Goal: Book appointment/travel/reservation

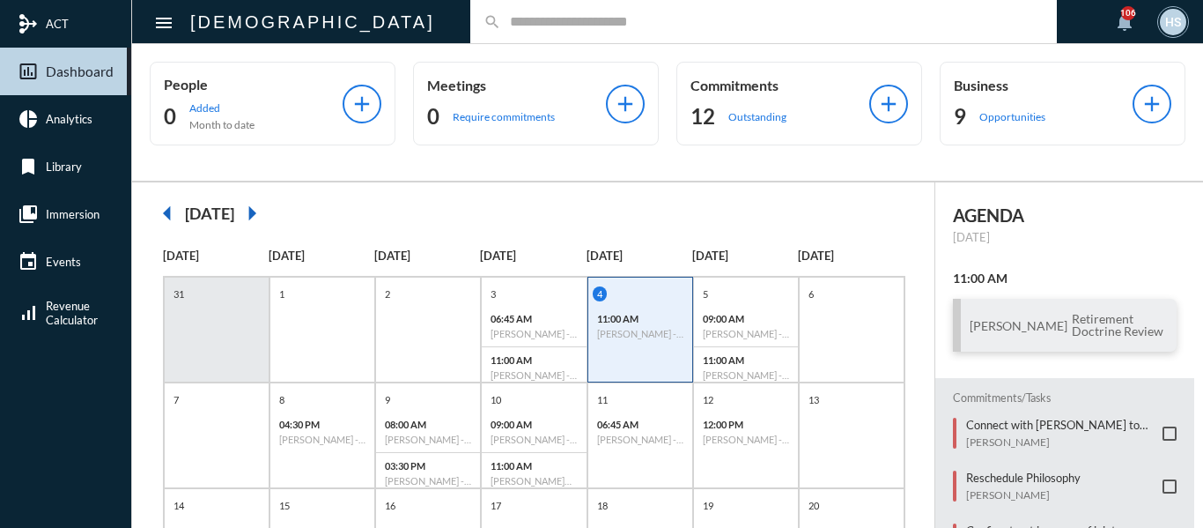
click at [501, 14] on input "text" at bounding box center [772, 21] width 543 height 15
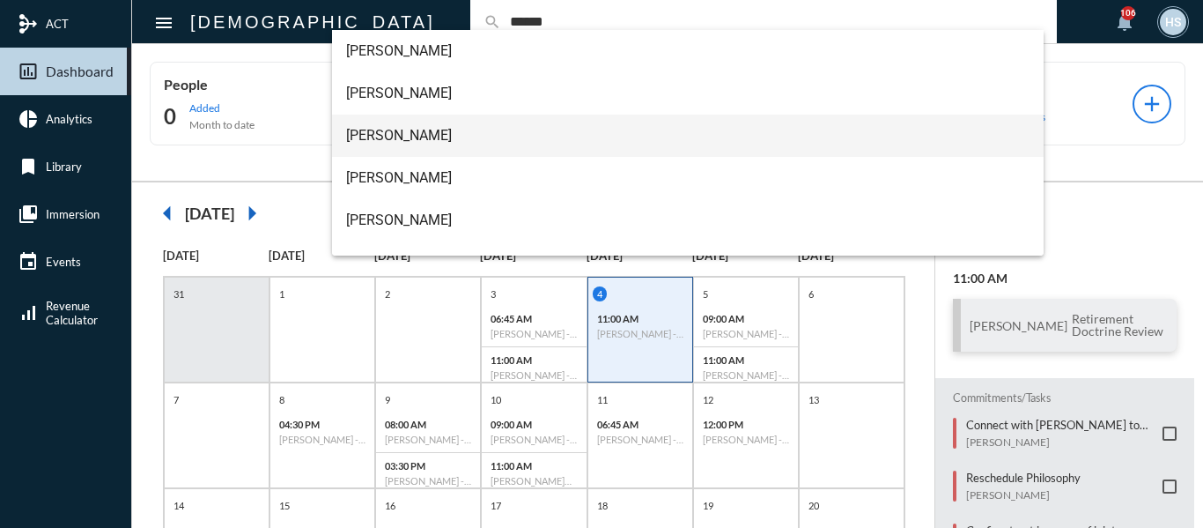
type input "******"
click at [408, 131] on span "Britni Kearns++" at bounding box center [688, 136] width 685 height 42
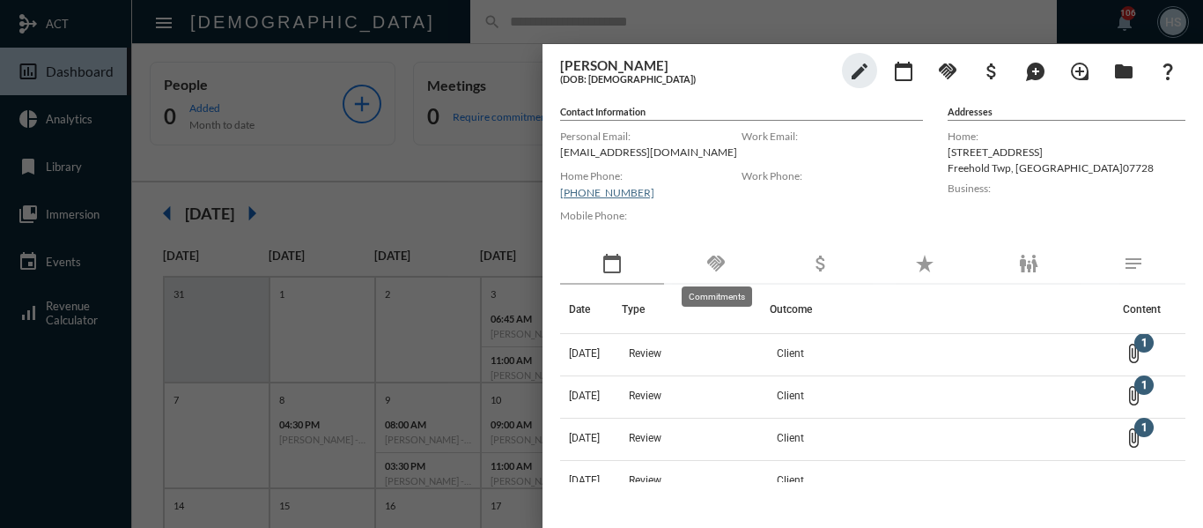
click at [713, 263] on mat-icon "handshake" at bounding box center [716, 263] width 21 height 21
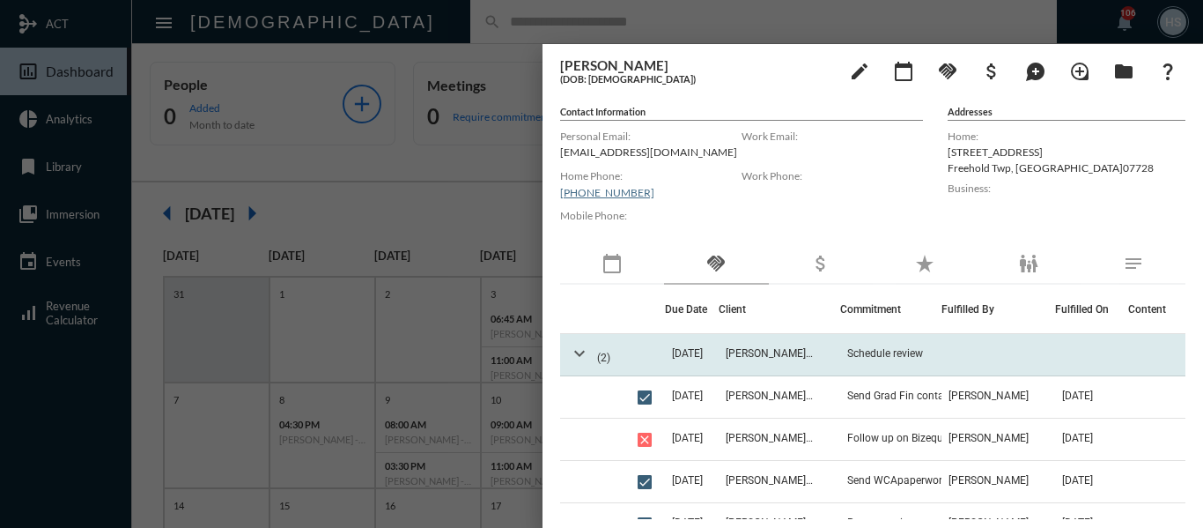
click at [575, 353] on mat-icon "expand_more" at bounding box center [579, 353] width 21 height 21
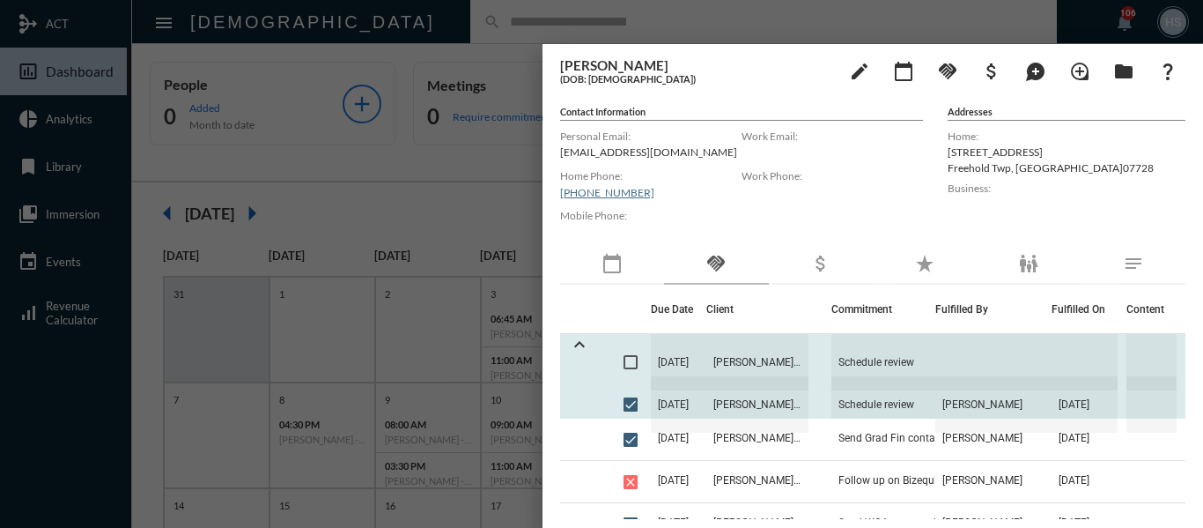
click at [635, 360] on span at bounding box center [631, 362] width 14 height 14
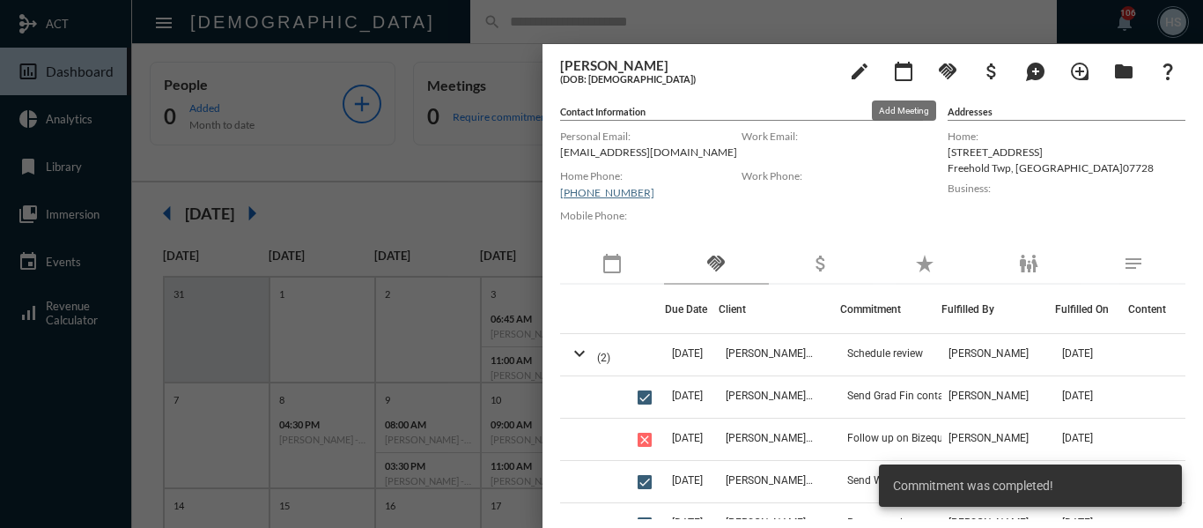
click at [901, 71] on mat-icon "calendar_today" at bounding box center [903, 71] width 21 height 21
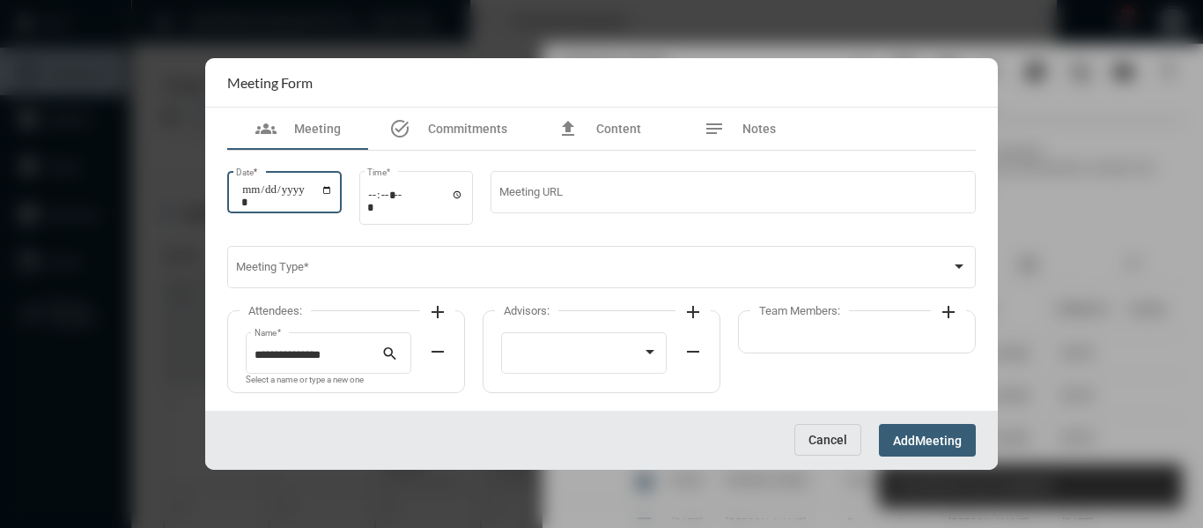
click at [333, 189] on input "Date *" at bounding box center [287, 195] width 92 height 25
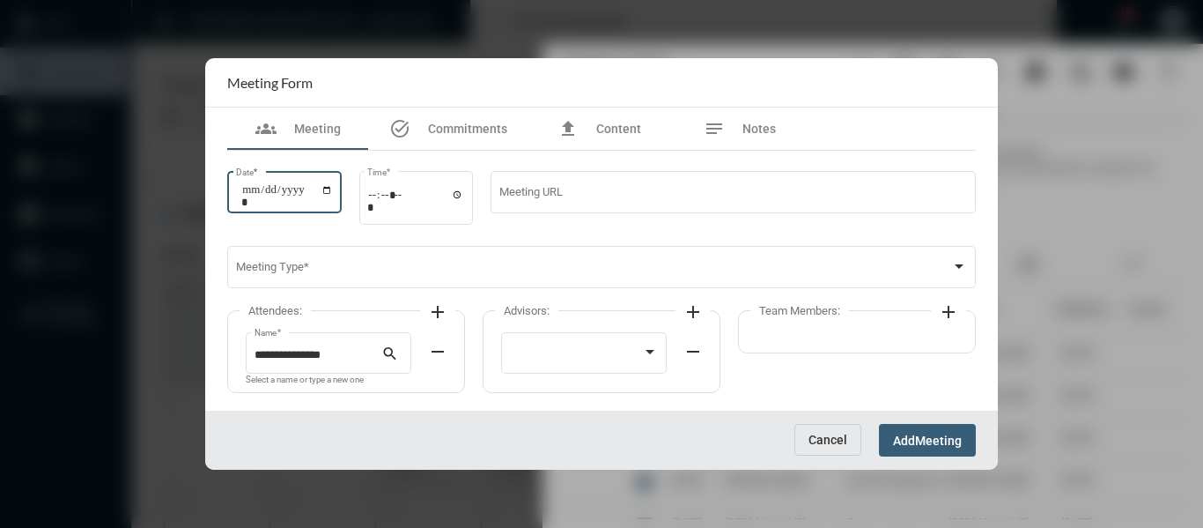
type input "**********"
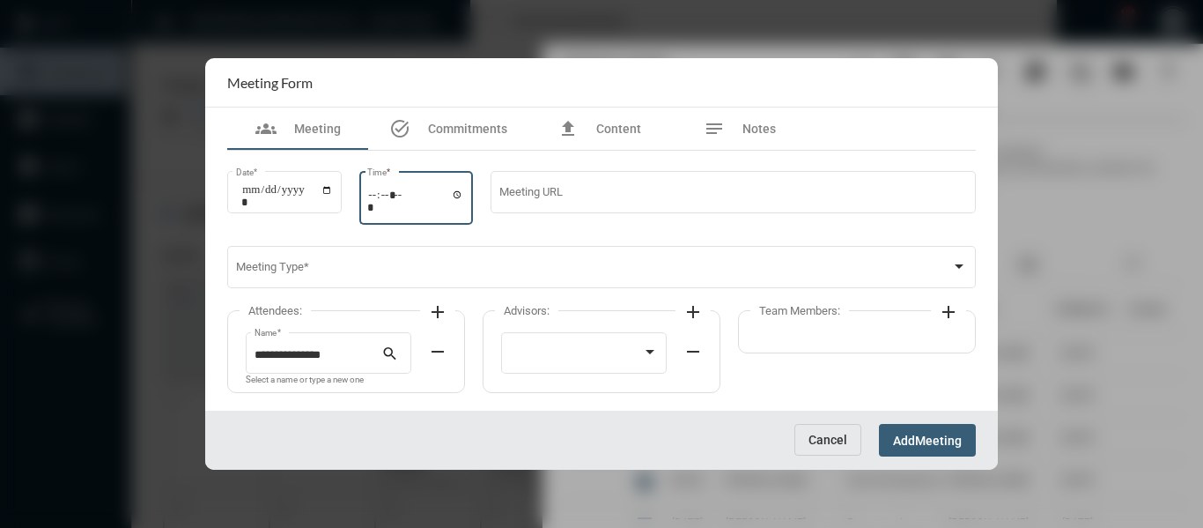
click at [464, 192] on input "Time *" at bounding box center [415, 201] width 97 height 26
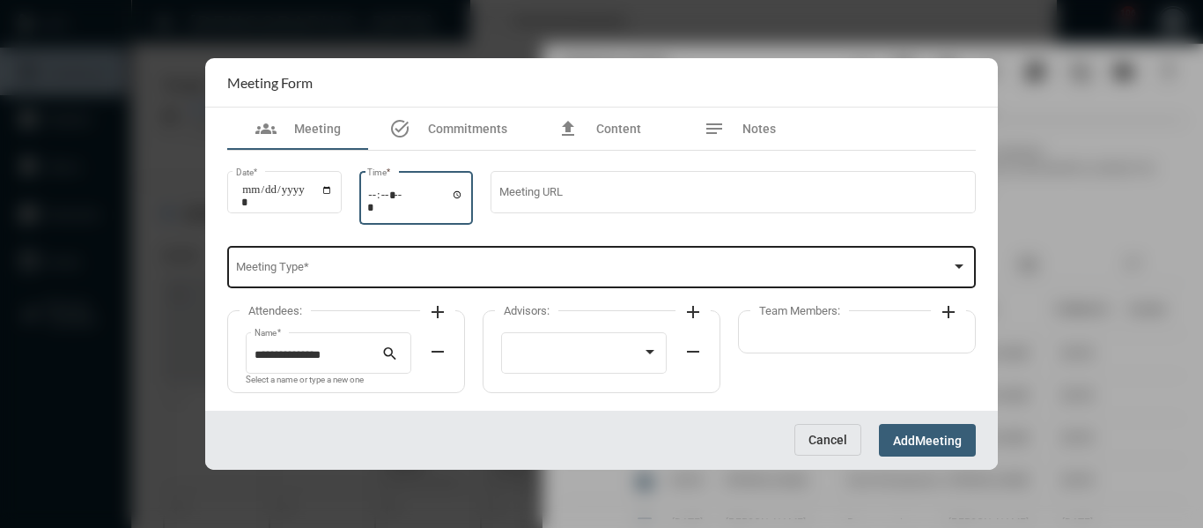
type input "*****"
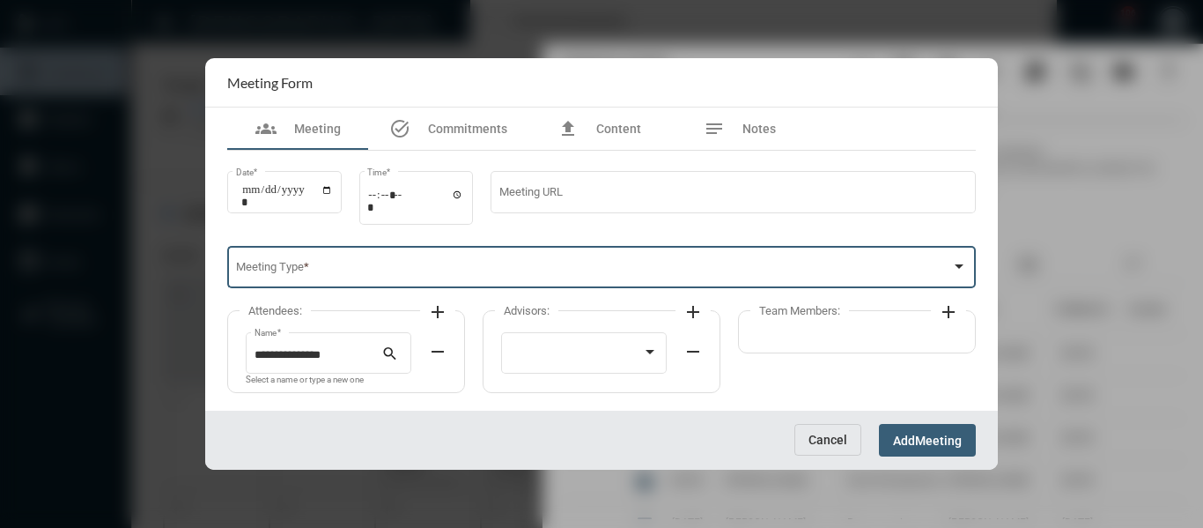
click at [649, 269] on span at bounding box center [594, 269] width 716 height 13
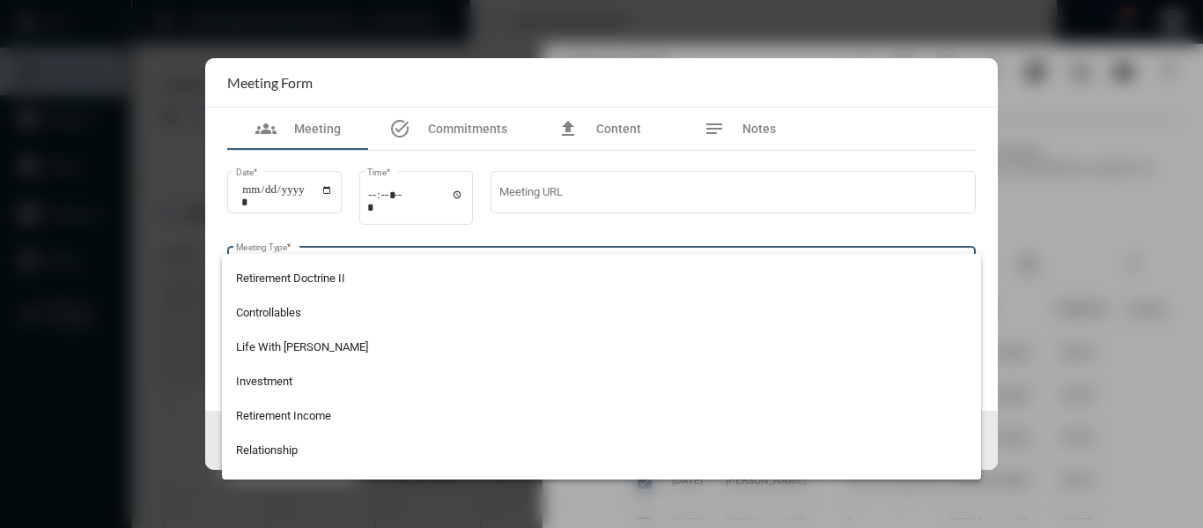
scroll to position [352, 0]
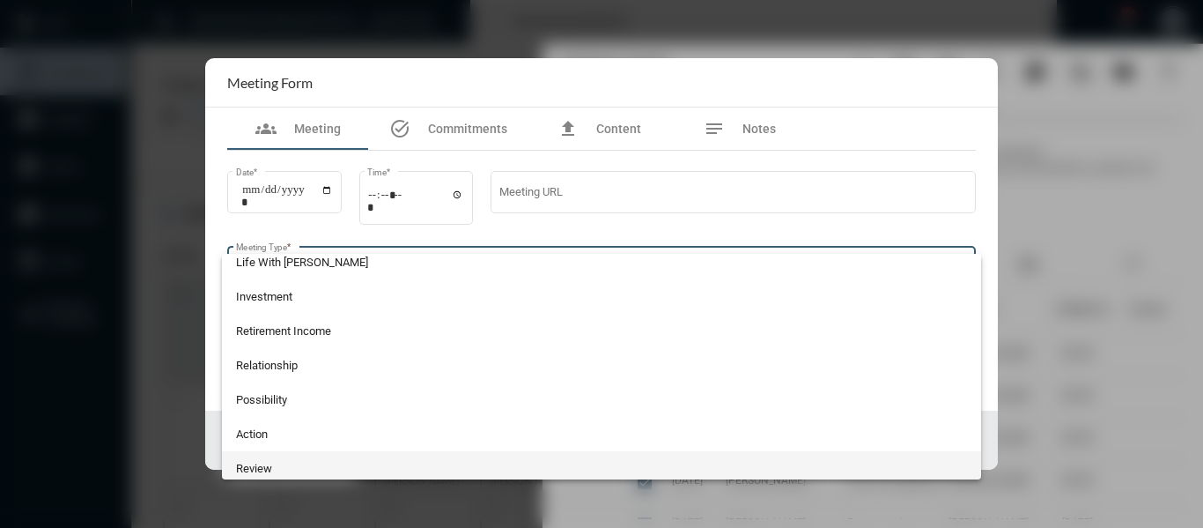
click at [264, 462] on span "Review" at bounding box center [602, 468] width 732 height 34
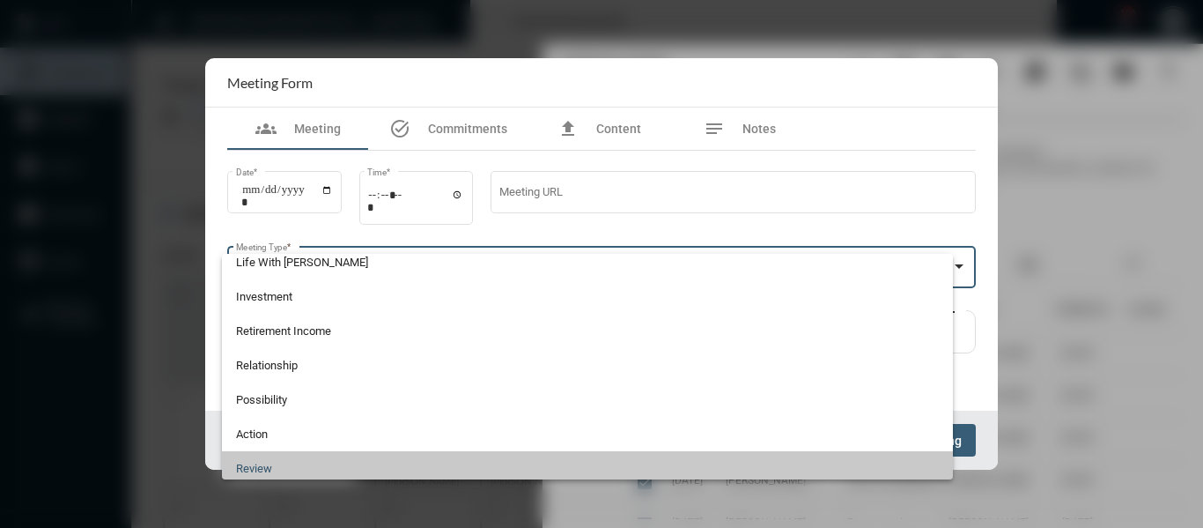
scroll to position [359, 0]
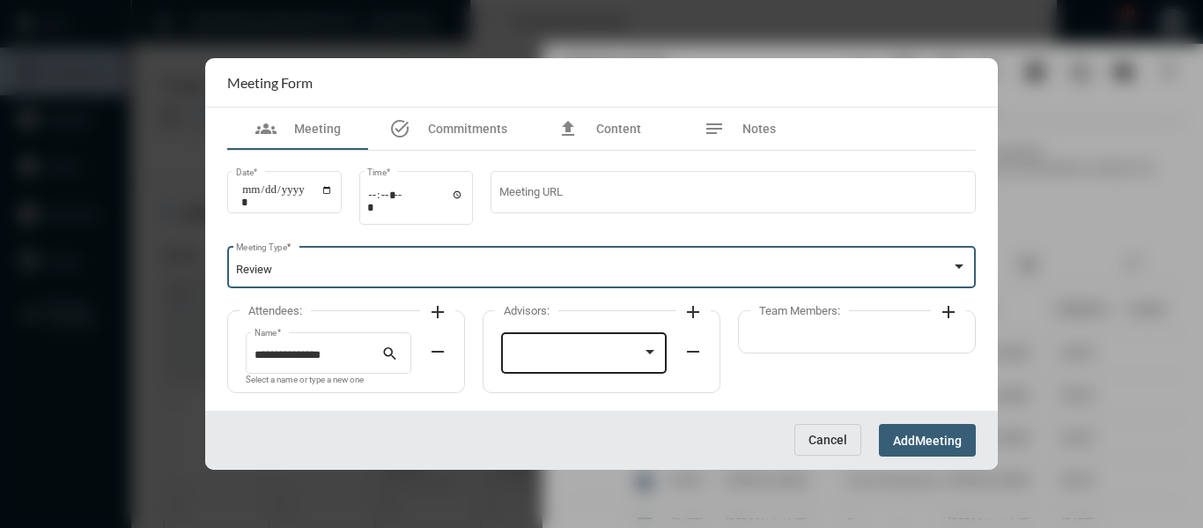
click at [610, 344] on div at bounding box center [584, 351] width 149 height 45
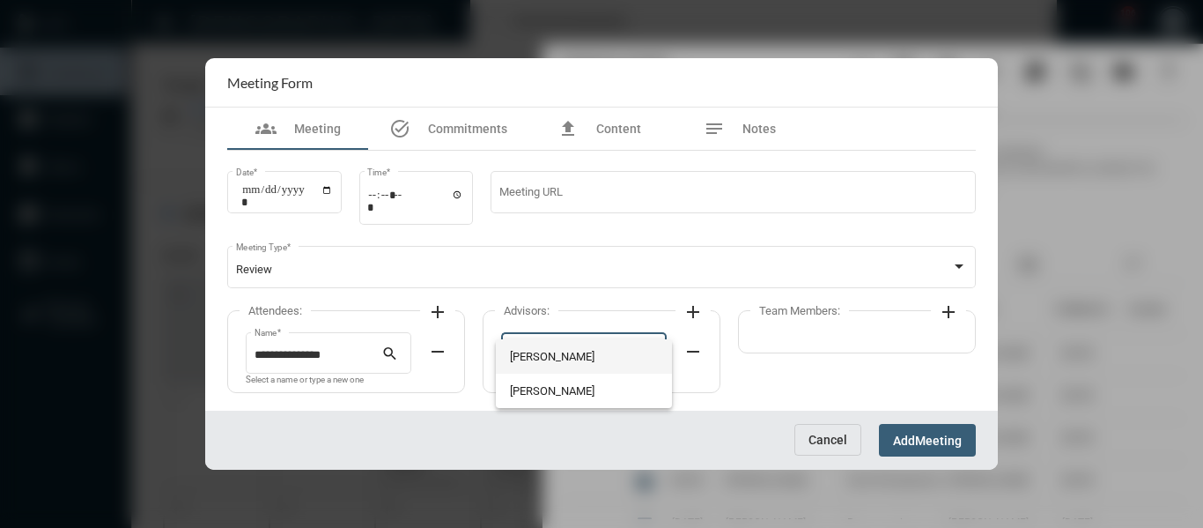
click at [566, 352] on span "Bryndon Skelton" at bounding box center [584, 356] width 149 height 34
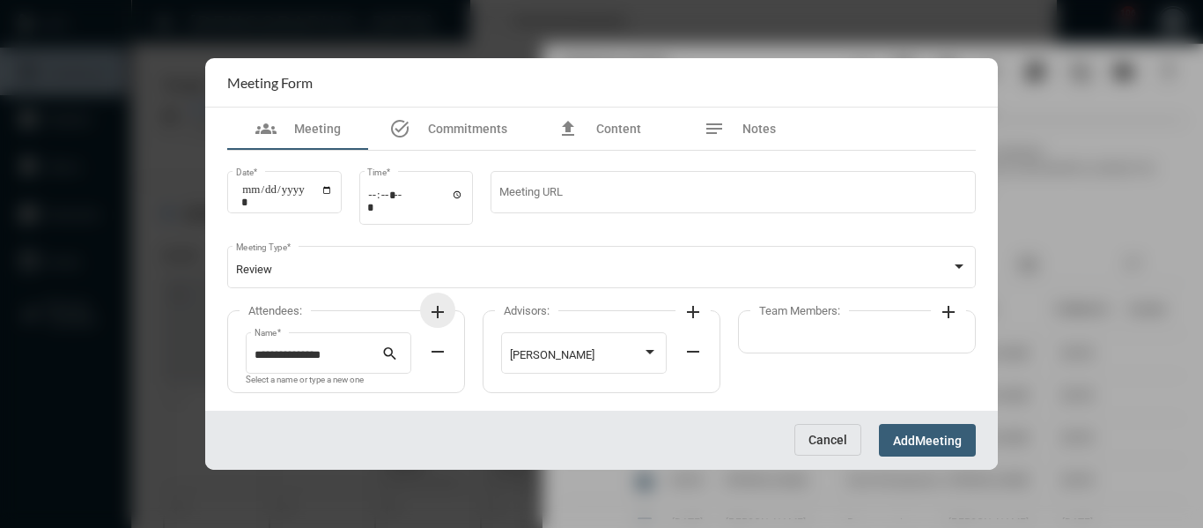
click at [432, 307] on mat-icon "add" at bounding box center [437, 311] width 21 height 21
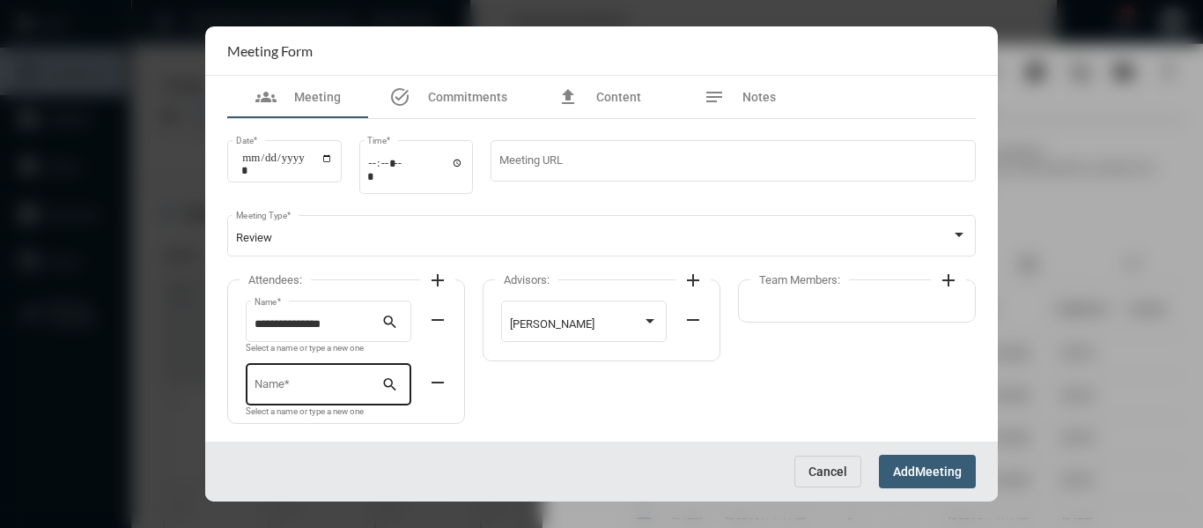
click at [339, 374] on div "Name *" at bounding box center [319, 382] width 128 height 45
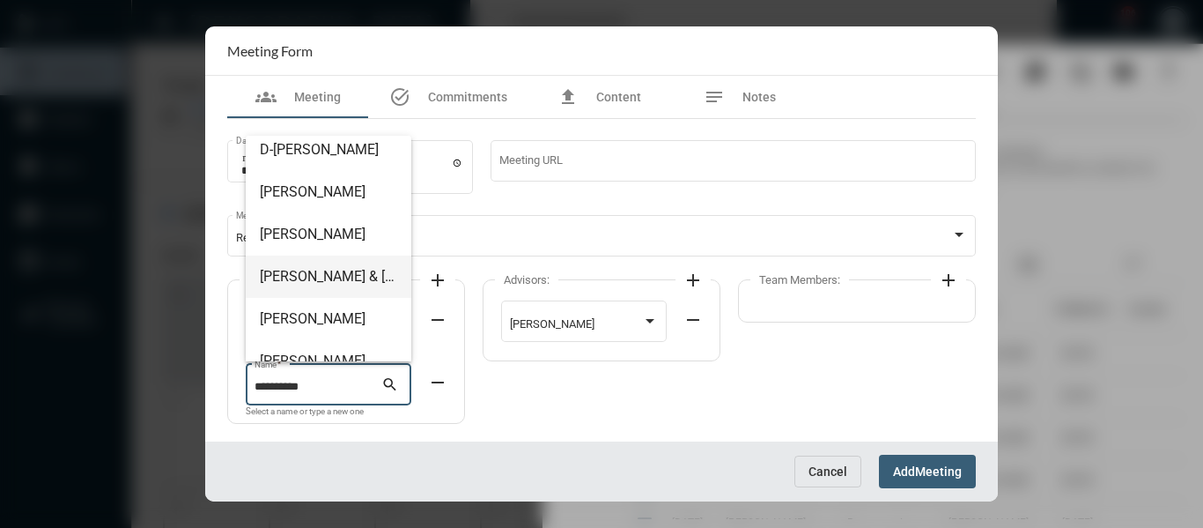
scroll to position [0, 0]
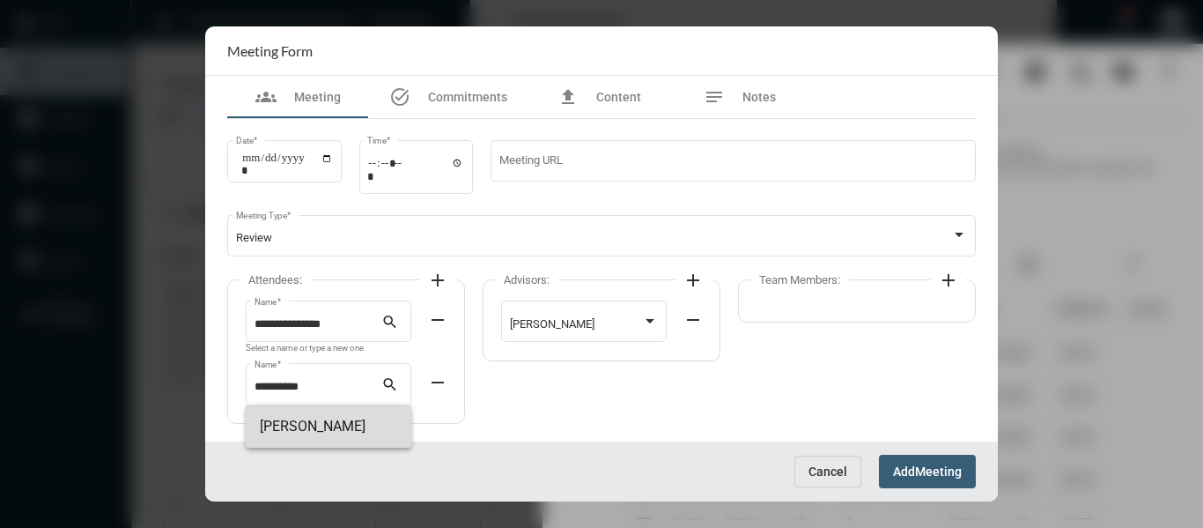
click at [314, 425] on span "Will Kearns++" at bounding box center [328, 426] width 137 height 42
type input "**********"
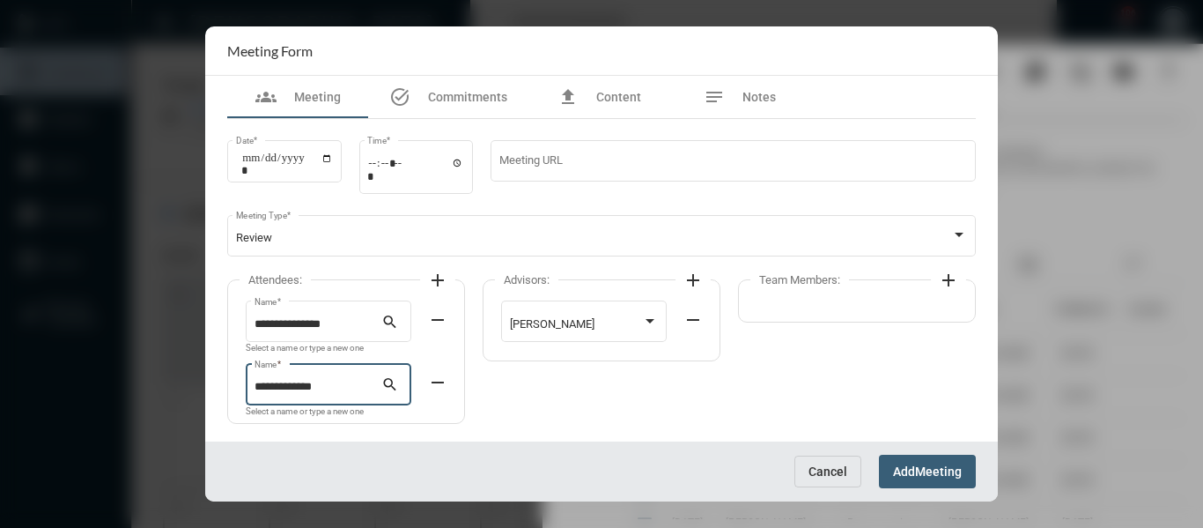
click at [948, 280] on mat-icon "add" at bounding box center [948, 280] width 21 height 21
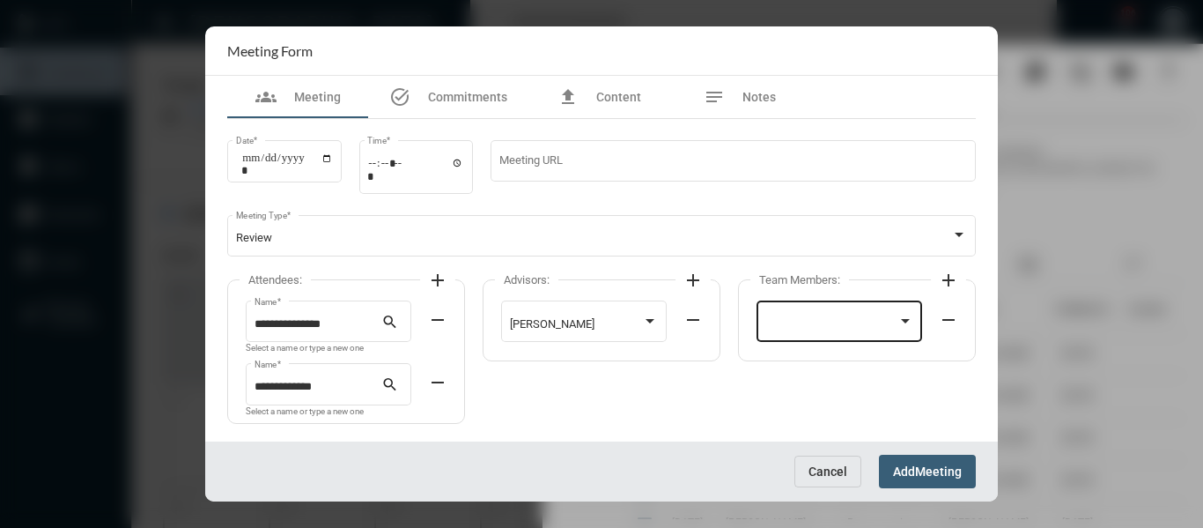
click at [904, 312] on div at bounding box center [840, 320] width 149 height 45
click at [777, 325] on span "Holly Skelton" at bounding box center [840, 324] width 149 height 34
click at [929, 477] on span "Meeting" at bounding box center [938, 472] width 47 height 14
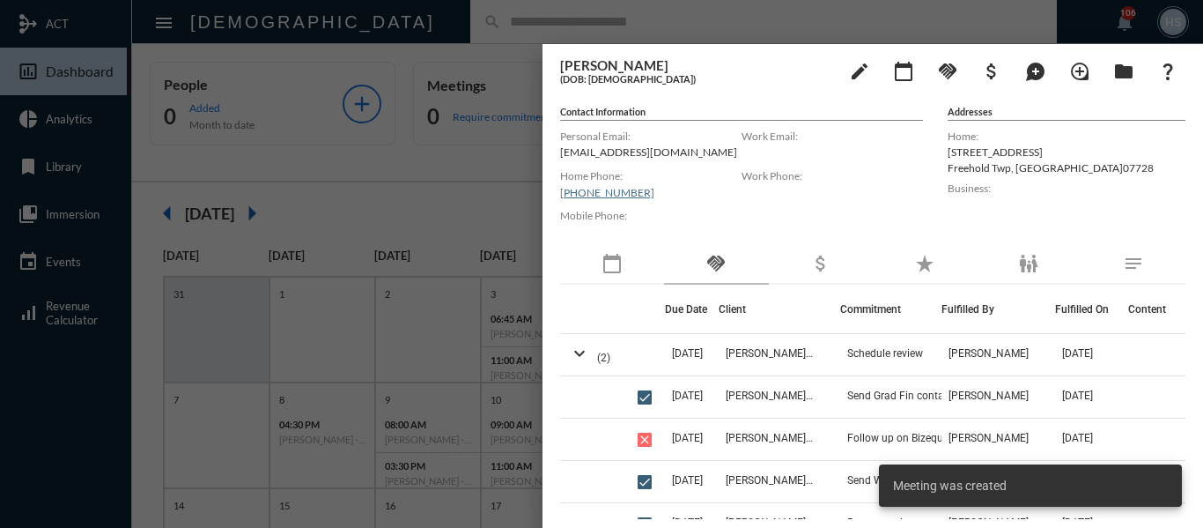
click at [386, 160] on div at bounding box center [601, 264] width 1203 height 528
